Goal: Find contact information: Find contact information

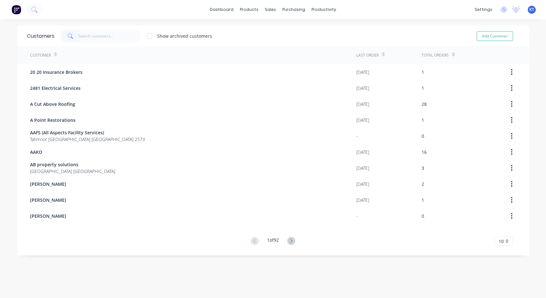
click at [117, 34] on input "text" at bounding box center [109, 36] width 62 height 13
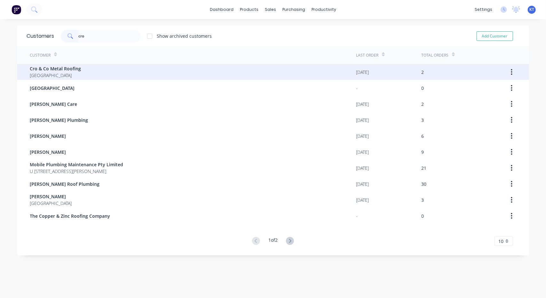
type input "cro"
click at [59, 69] on span "Cro & Co Metal Roofing" at bounding box center [55, 68] width 51 height 7
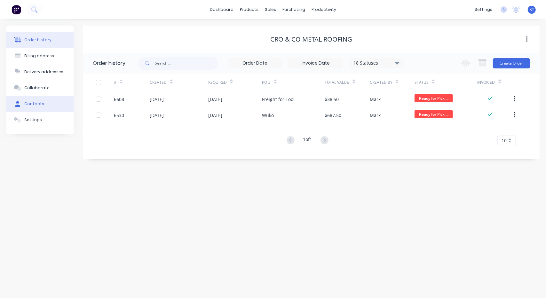
click at [37, 105] on div "Contacts" at bounding box center [34, 104] width 20 height 6
select select "AU"
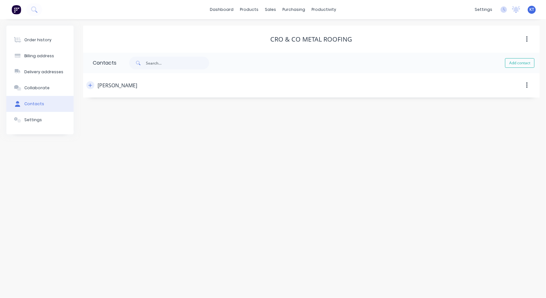
click at [91, 84] on icon "button" at bounding box center [90, 85] width 4 height 4
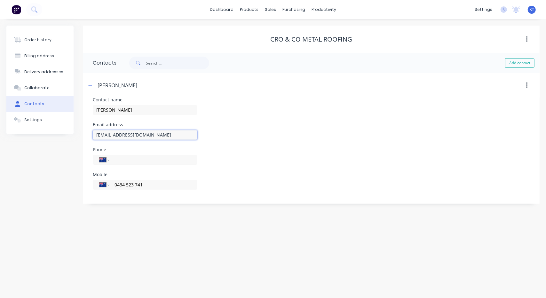
drag, startPoint x: 178, startPoint y: 136, endPoint x: 87, endPoint y: 132, distance: 91.2
click at [87, 132] on div "Contact name [PERSON_NAME] Email address [EMAIL_ADDRESS][DOMAIN_NAME] Phone Int…" at bounding box center [311, 151] width 456 height 106
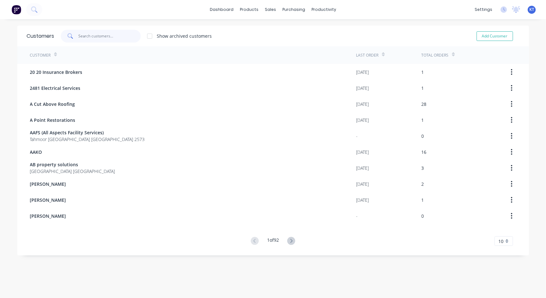
click at [90, 35] on input "text" at bounding box center [109, 36] width 62 height 13
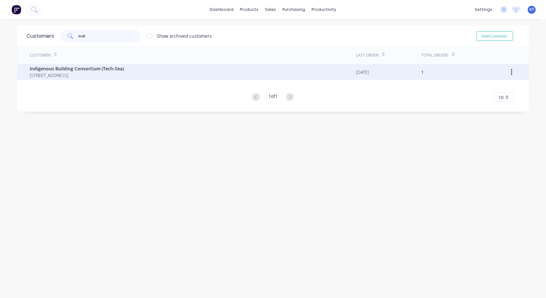
type input "indi"
click at [80, 69] on span "Indigenous Building Consortium (Tech-Sea)" at bounding box center [77, 68] width 94 height 7
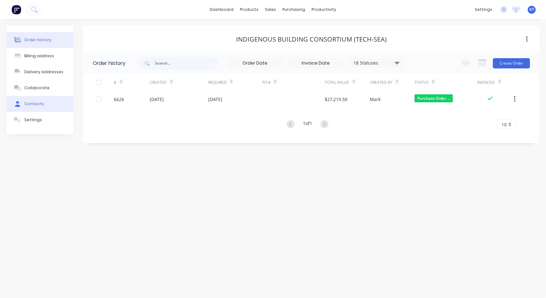
click at [40, 106] on div "Contacts" at bounding box center [34, 104] width 20 height 6
select select "AU"
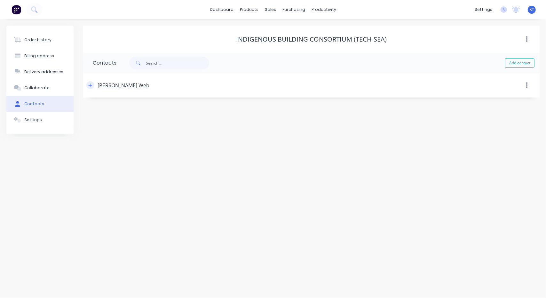
click at [91, 85] on icon "button" at bounding box center [91, 85] width 4 height 4
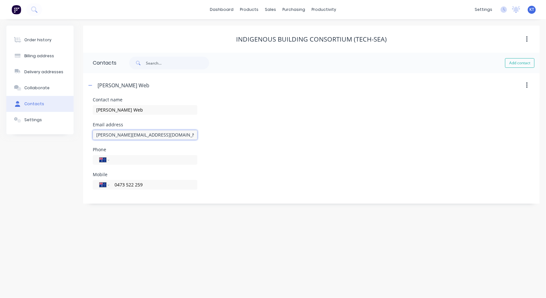
drag, startPoint x: 147, startPoint y: 134, endPoint x: 55, endPoint y: 140, distance: 92.6
click at [55, 140] on div "Order history Billing address Delivery addresses Collaborate Contacts Settings …" at bounding box center [272, 115] width 533 height 178
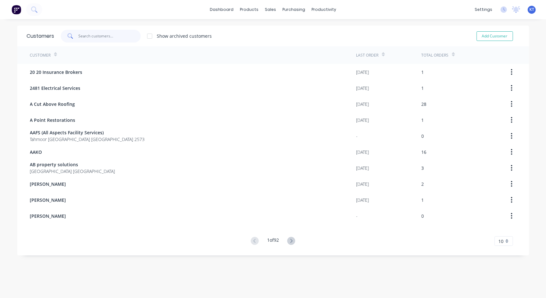
click at [82, 34] on input "text" at bounding box center [109, 36] width 62 height 13
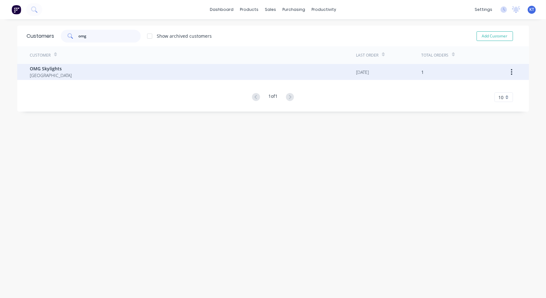
type input "omg"
click at [52, 68] on span "OMG Skylights" at bounding box center [51, 68] width 42 height 7
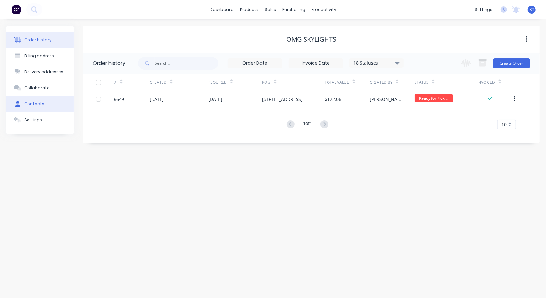
click at [40, 104] on div "Contacts" at bounding box center [34, 104] width 20 height 6
select select "AU"
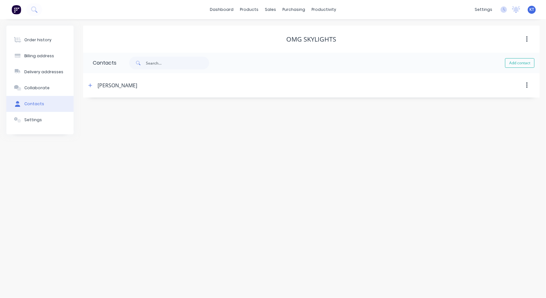
select select "AU"
click at [90, 83] on icon "button" at bounding box center [90, 85] width 4 height 4
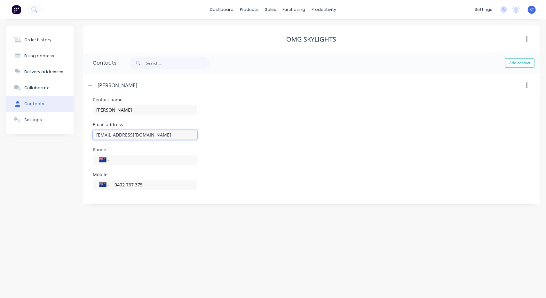
drag, startPoint x: 161, startPoint y: 134, endPoint x: 77, endPoint y: 129, distance: 84.3
click at [77, 129] on div "Order history Billing address Delivery addresses Collaborate Contacts Settings …" at bounding box center [272, 115] width 533 height 178
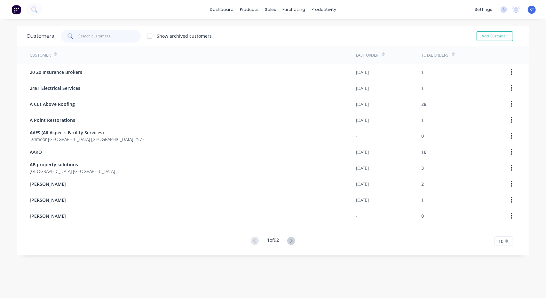
click at [86, 36] on input "text" at bounding box center [109, 36] width 62 height 13
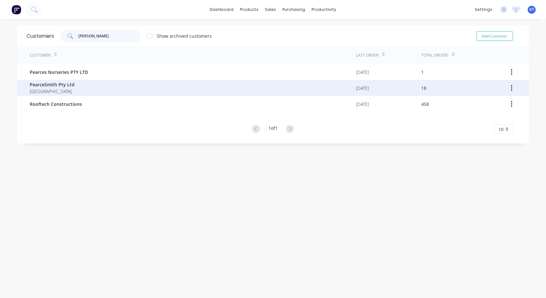
type input "[PERSON_NAME]"
click at [62, 82] on span "PearceSmith Pty Ltd" at bounding box center [52, 84] width 45 height 7
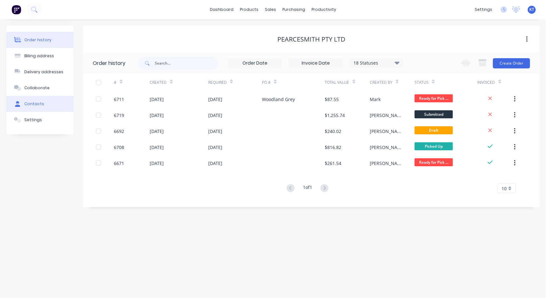
click at [40, 103] on div "Contacts" at bounding box center [34, 104] width 20 height 6
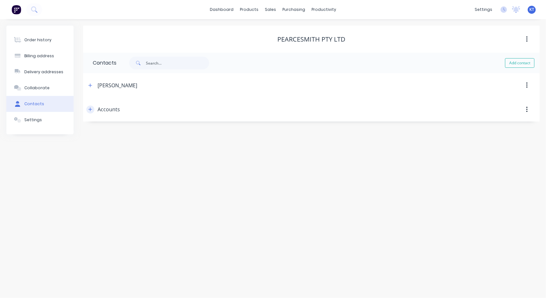
click at [91, 108] on icon "button" at bounding box center [90, 109] width 4 height 4
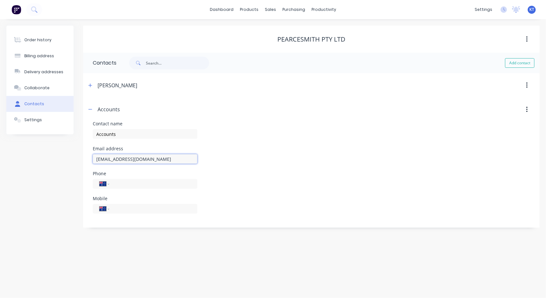
drag, startPoint x: 183, startPoint y: 159, endPoint x: 52, endPoint y: 160, distance: 131.1
click at [52, 160] on div "Order history Billing address Delivery addresses Collaborate Contacts Settings …" at bounding box center [272, 127] width 533 height 202
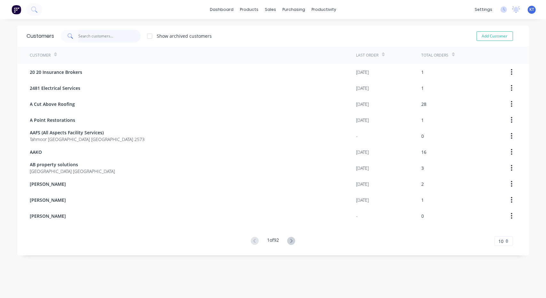
click at [95, 37] on input "text" at bounding box center [109, 36] width 62 height 13
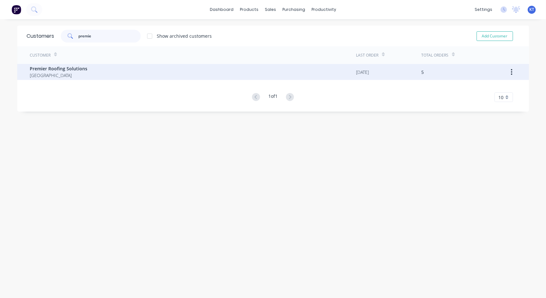
type input "premie"
click at [65, 69] on span "Premier Roofing Solutions" at bounding box center [59, 68] width 58 height 7
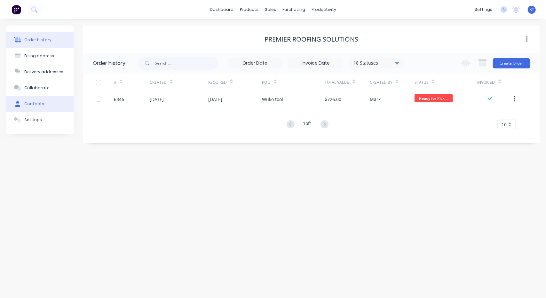
click at [37, 105] on div "Contacts" at bounding box center [34, 104] width 20 height 6
select select "AU"
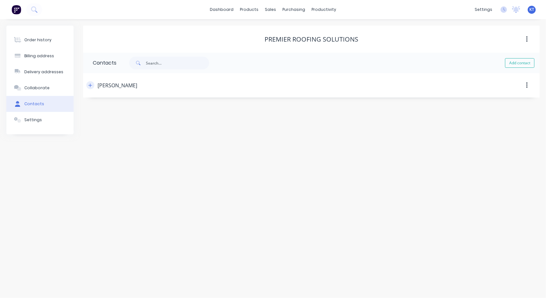
click at [90, 84] on icon "button" at bounding box center [90, 85] width 4 height 4
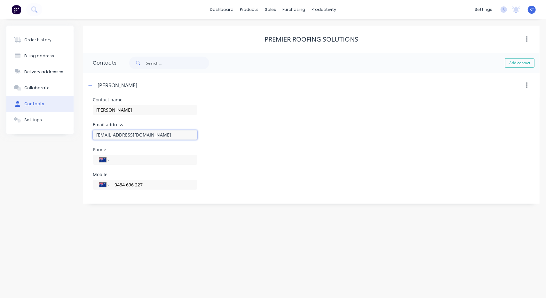
drag, startPoint x: 174, startPoint y: 135, endPoint x: 91, endPoint y: 138, distance: 82.9
click at [91, 138] on div "Contact name [PERSON_NAME] Email address [EMAIL_ADDRESS][DOMAIN_NAME] Phone Int…" at bounding box center [311, 151] width 456 height 106
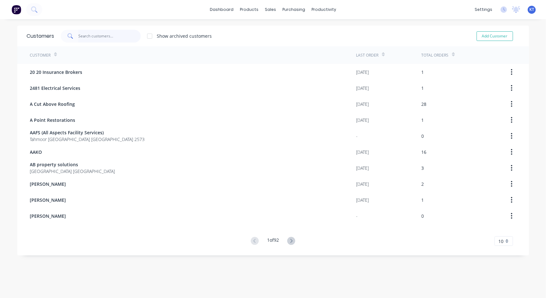
click at [113, 34] on input "text" at bounding box center [109, 36] width 62 height 13
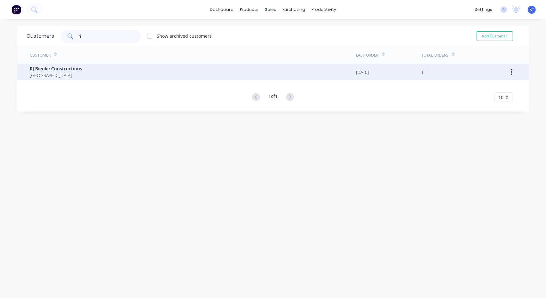
type input "rj"
click at [70, 72] on span "RJ Bienke Constructions" at bounding box center [56, 68] width 52 height 7
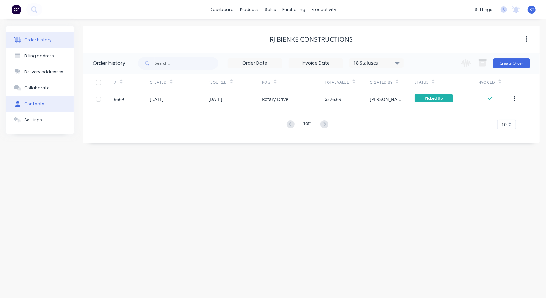
click at [39, 106] on div "Contacts" at bounding box center [34, 104] width 20 height 6
select select "AU"
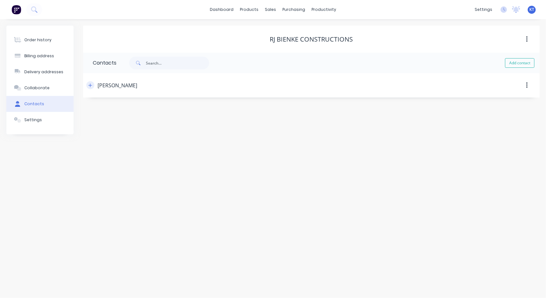
click at [92, 85] on icon "button" at bounding box center [90, 85] width 4 height 4
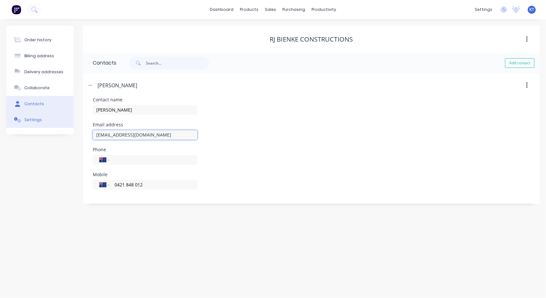
drag, startPoint x: 151, startPoint y: 138, endPoint x: 54, endPoint y: 125, distance: 98.5
click at [54, 125] on div "Order history Billing address Delivery addresses Collaborate Contacts Settings …" at bounding box center [272, 115] width 533 height 178
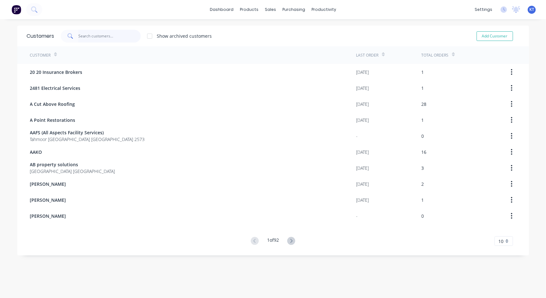
click at [86, 38] on input "text" at bounding box center [109, 36] width 62 height 13
click at [86, 38] on input "r" at bounding box center [109, 36] width 62 height 13
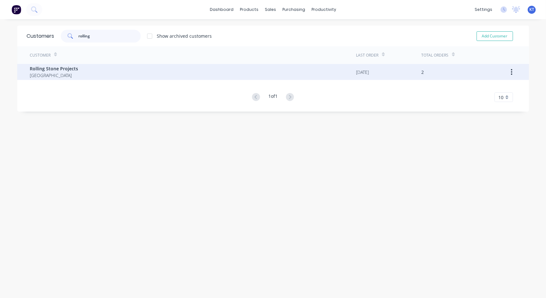
type input "rolling"
click at [61, 69] on span "Rolling Stone Projects" at bounding box center [54, 68] width 48 height 7
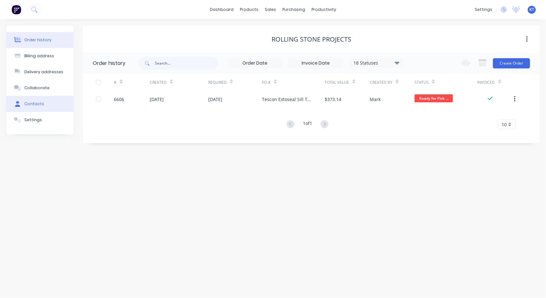
click at [31, 103] on div "Contacts" at bounding box center [34, 104] width 20 height 6
select select "AU"
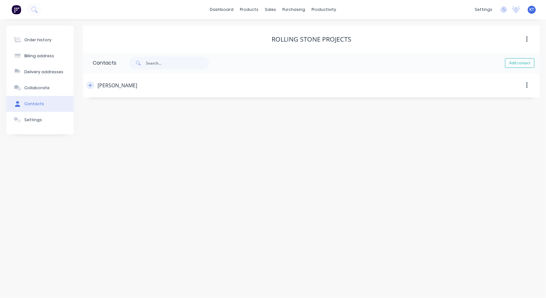
click at [92, 86] on button "button" at bounding box center [90, 85] width 8 height 8
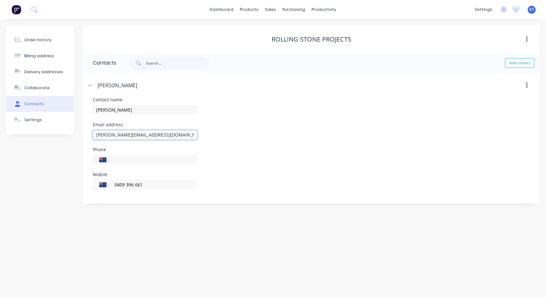
drag, startPoint x: 169, startPoint y: 133, endPoint x: 88, endPoint y: 133, distance: 81.2
click at [88, 133] on div "Contact name Dane Email address [EMAIL_ADDRESS][DOMAIN_NAME] Phone Internationa…" at bounding box center [311, 151] width 456 height 106
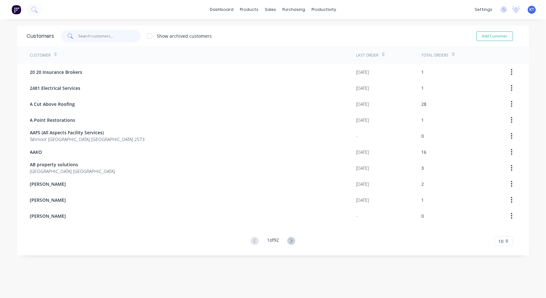
click at [83, 34] on input "text" at bounding box center [109, 36] width 62 height 13
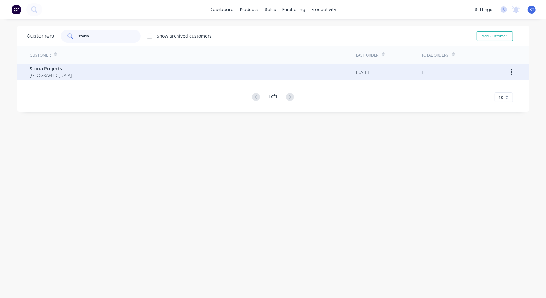
type input "storia"
click at [46, 69] on span "Storia Projects" at bounding box center [51, 68] width 42 height 7
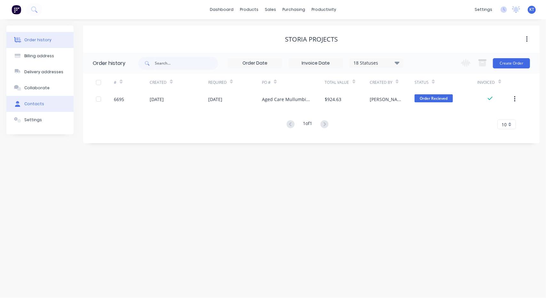
click at [33, 104] on div "Contacts" at bounding box center [34, 104] width 20 height 6
select select "AU"
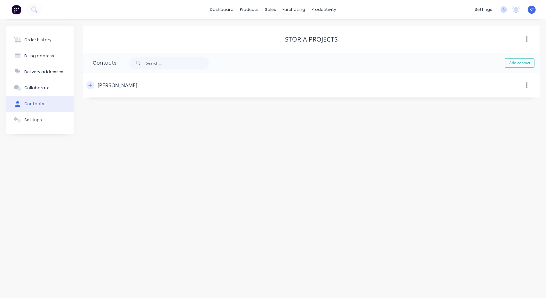
click at [90, 84] on icon "button" at bounding box center [91, 85] width 4 height 4
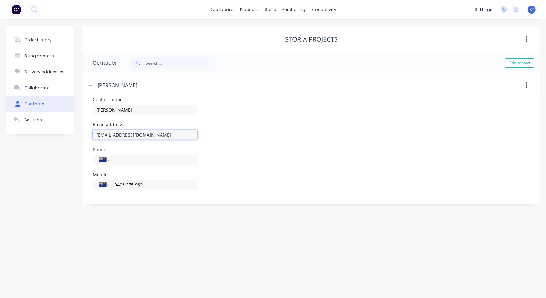
drag, startPoint x: 164, startPoint y: 133, endPoint x: 89, endPoint y: 135, distance: 75.2
click at [89, 135] on div "Contact name [PERSON_NAME] Email address [EMAIL_ADDRESS][DOMAIN_NAME] Phone Int…" at bounding box center [311, 151] width 456 height 106
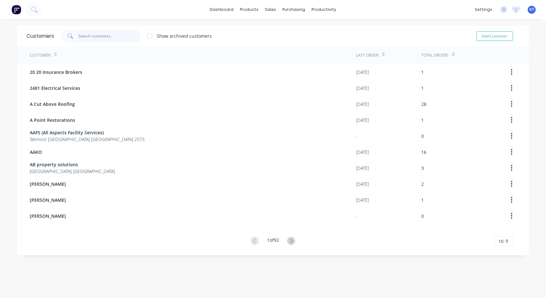
click at [89, 40] on input "text" at bounding box center [109, 36] width 62 height 13
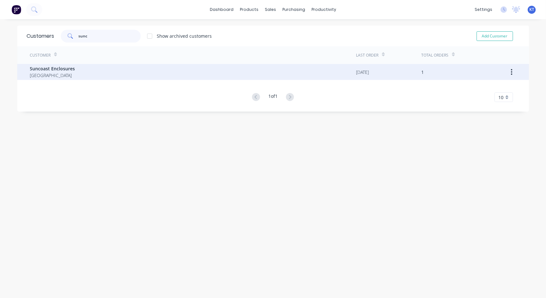
type input "sunc"
click at [58, 72] on span "[GEOGRAPHIC_DATA]" at bounding box center [52, 75] width 45 height 7
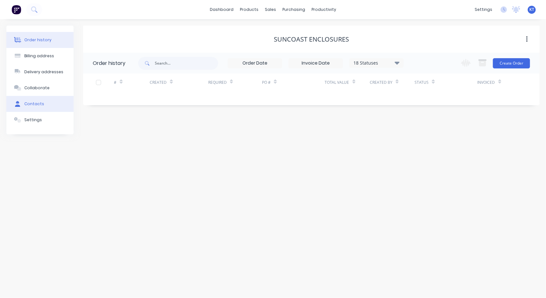
click at [31, 102] on div "Contacts" at bounding box center [34, 104] width 20 height 6
select select "AU"
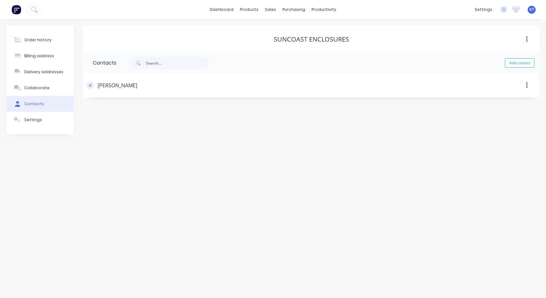
click at [91, 85] on icon "button" at bounding box center [90, 85] width 4 height 4
